Goal: Find specific page/section: Find specific page/section

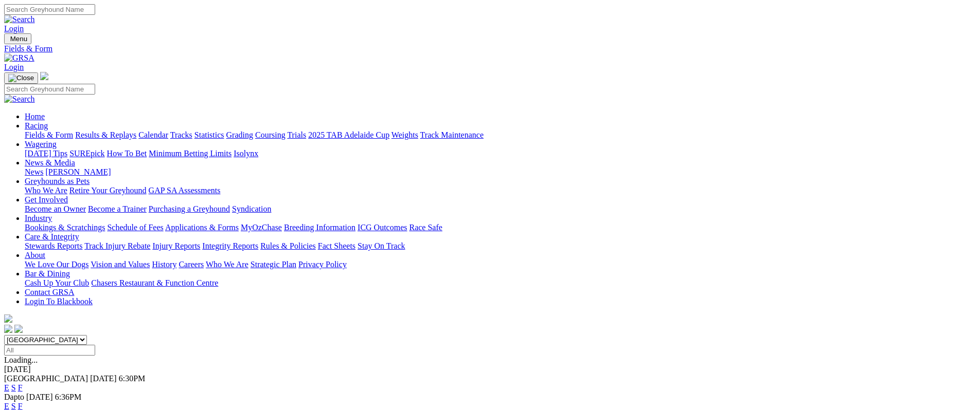
click at [87, 335] on select "[GEOGRAPHIC_DATA] [GEOGRAPHIC_DATA] [GEOGRAPHIC_DATA] [GEOGRAPHIC_DATA] [GEOGRA…" at bounding box center [45, 340] width 83 height 10
select select "SA"
click at [87, 335] on select "[GEOGRAPHIC_DATA] [GEOGRAPHIC_DATA] [GEOGRAPHIC_DATA] [GEOGRAPHIC_DATA] [GEOGRA…" at bounding box center [45, 340] width 83 height 10
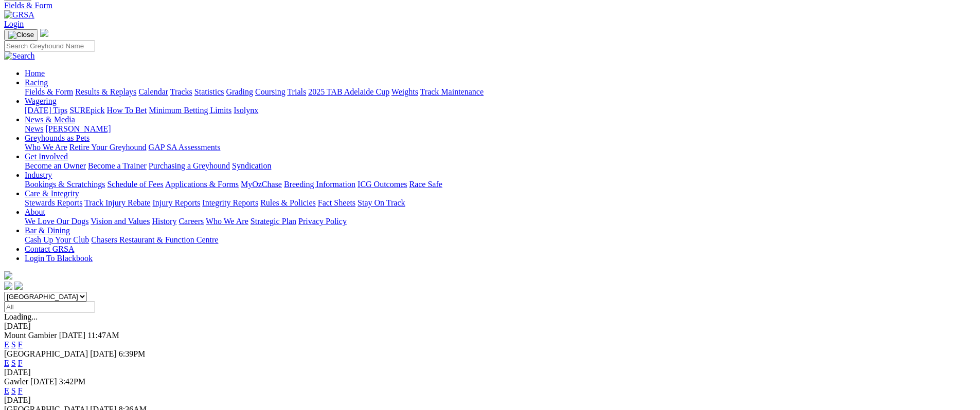
scroll to position [25, 0]
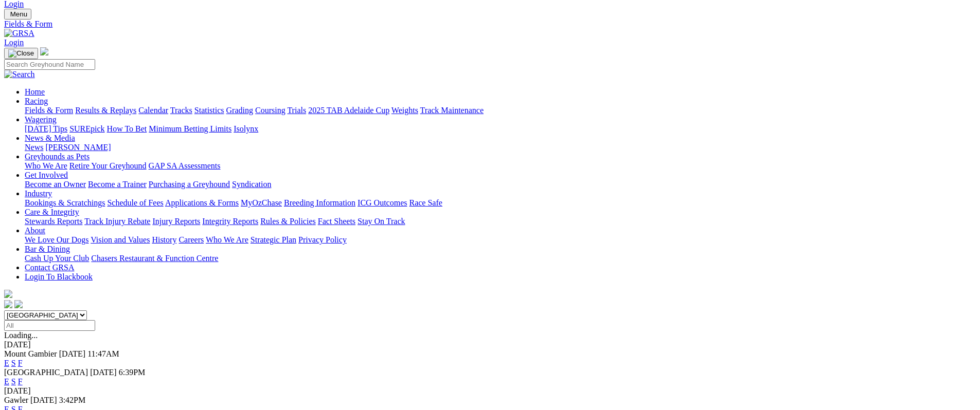
drag, startPoint x: 631, startPoint y: 314, endPoint x: 666, endPoint y: 1, distance: 315.7
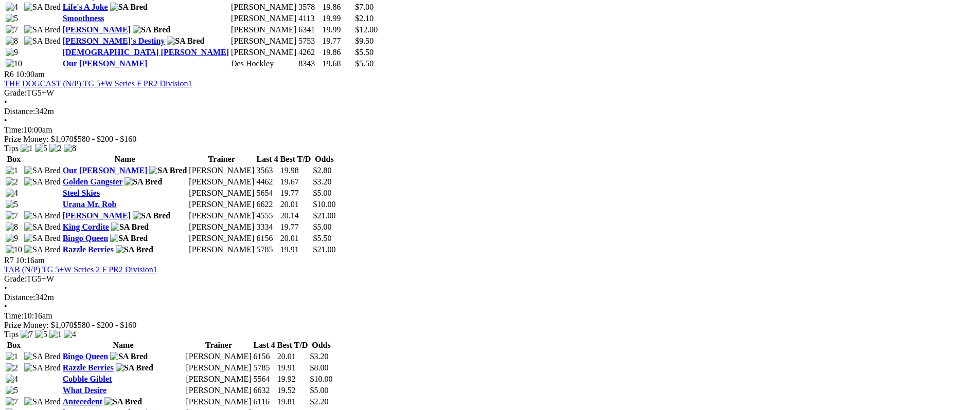
scroll to position [1338, 0]
